Goal: Task Accomplishment & Management: Manage account settings

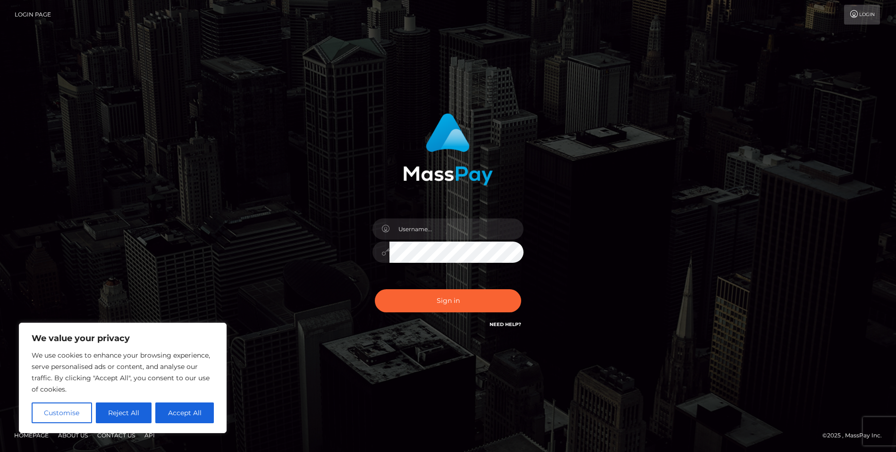
click at [437, 264] on div at bounding box center [447, 247] width 165 height 72
click at [439, 231] on input "text" at bounding box center [456, 229] width 134 height 21
type input "[EMAIL_ADDRESS][DOMAIN_NAME]"
click at [448, 301] on button "Sign in" at bounding box center [448, 300] width 146 height 23
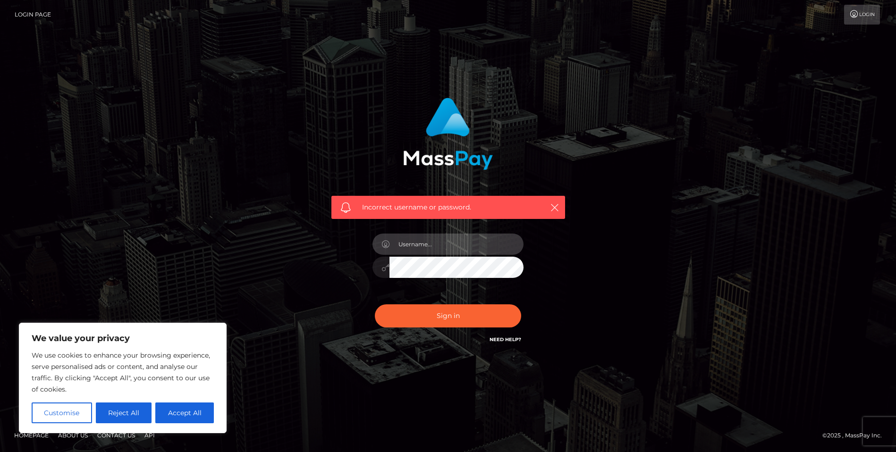
drag, startPoint x: 421, startPoint y: 246, endPoint x: 432, endPoint y: 244, distance: 11.1
type input "allypie05"
click at [448, 316] on button "Sign in" at bounding box center [448, 315] width 146 height 23
click at [468, 247] on input "text" at bounding box center [456, 244] width 134 height 21
